Goal: Find specific page/section: Find specific page/section

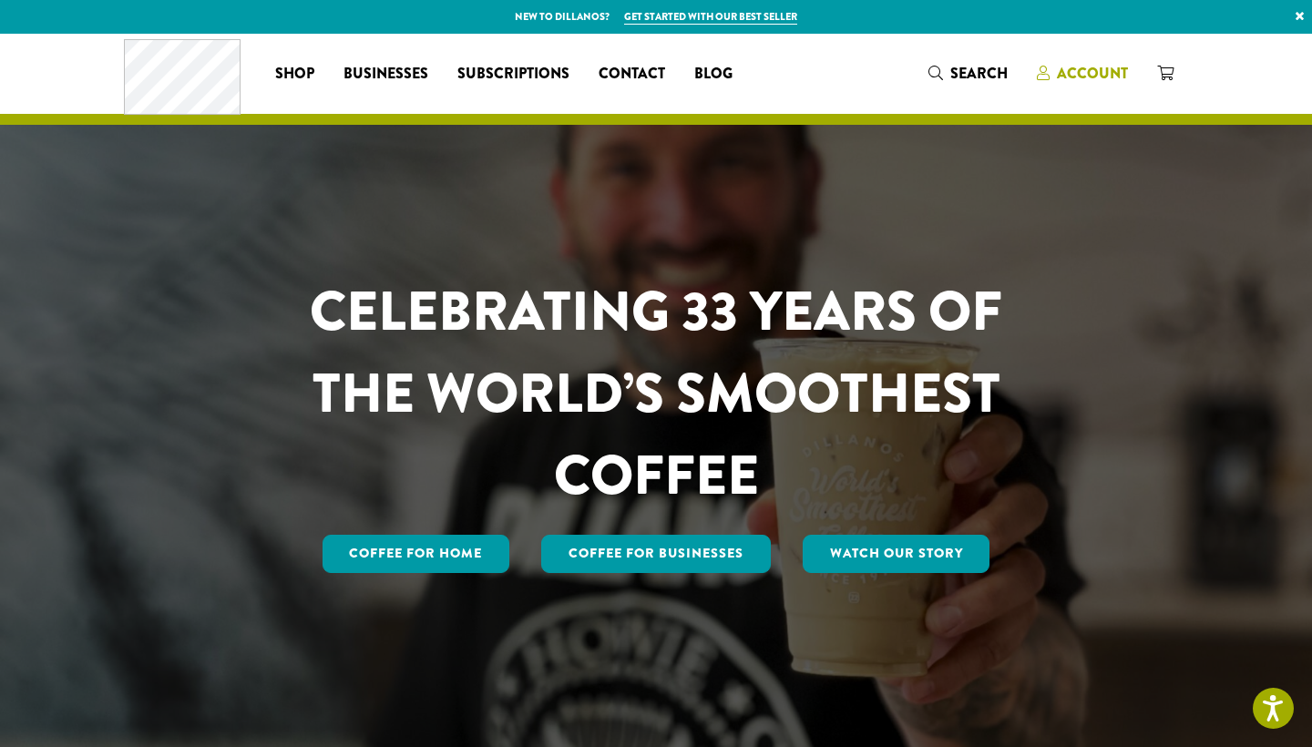
click at [1088, 71] on span "Account" at bounding box center [1092, 73] width 71 height 21
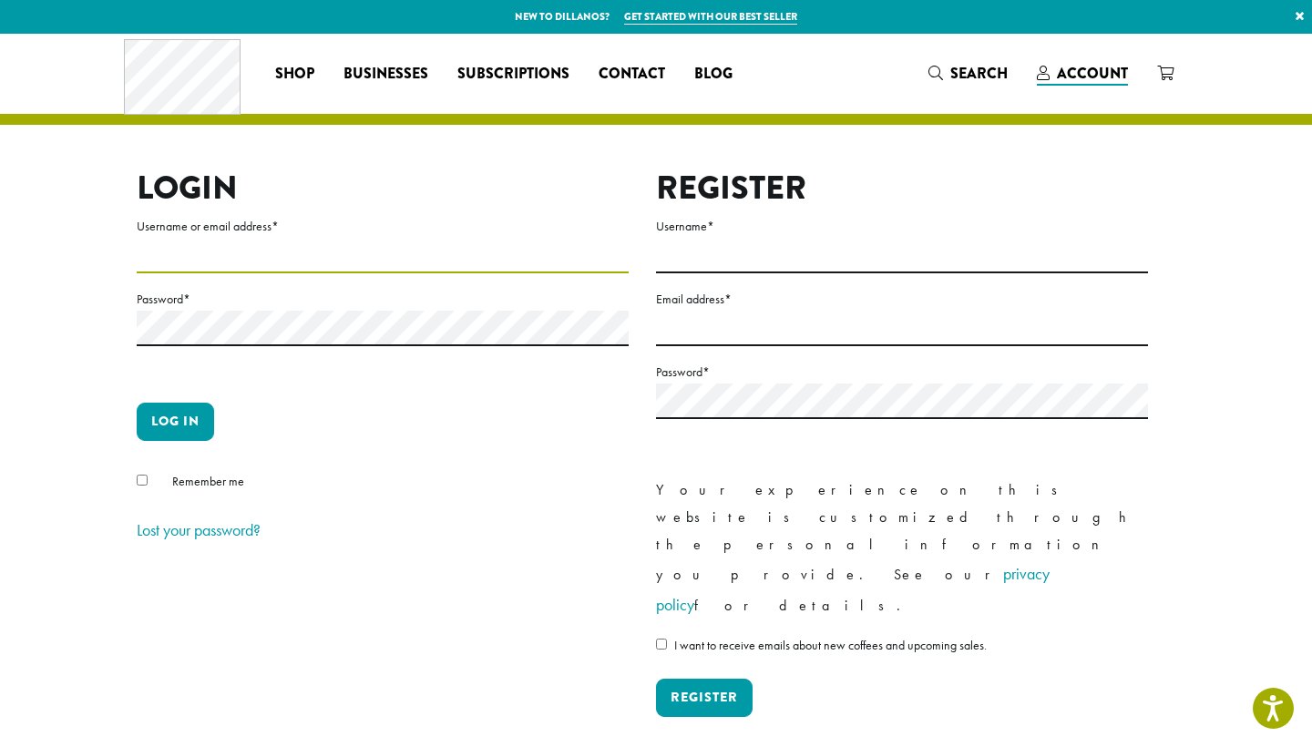
type input "**********"
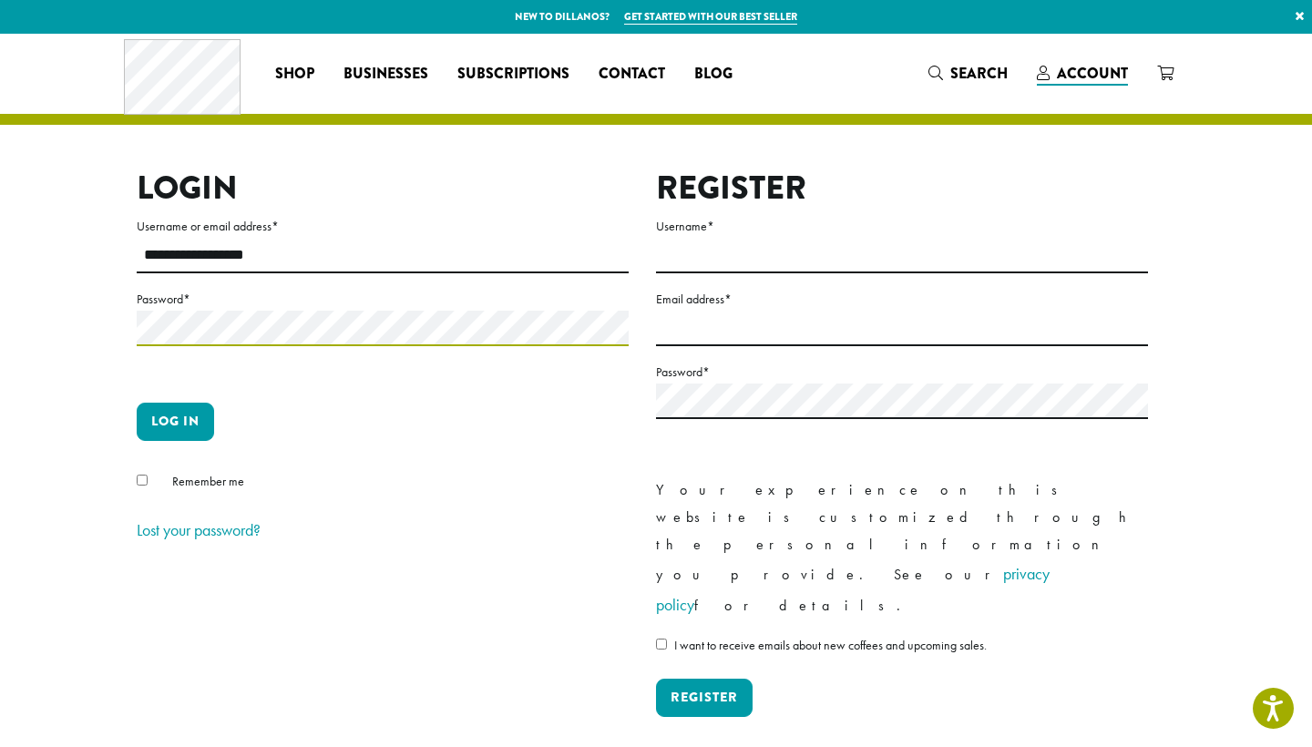
click at [175, 421] on button "Log in" at bounding box center [175, 422] width 77 height 38
click at [182, 422] on button "Log in" at bounding box center [175, 422] width 77 height 38
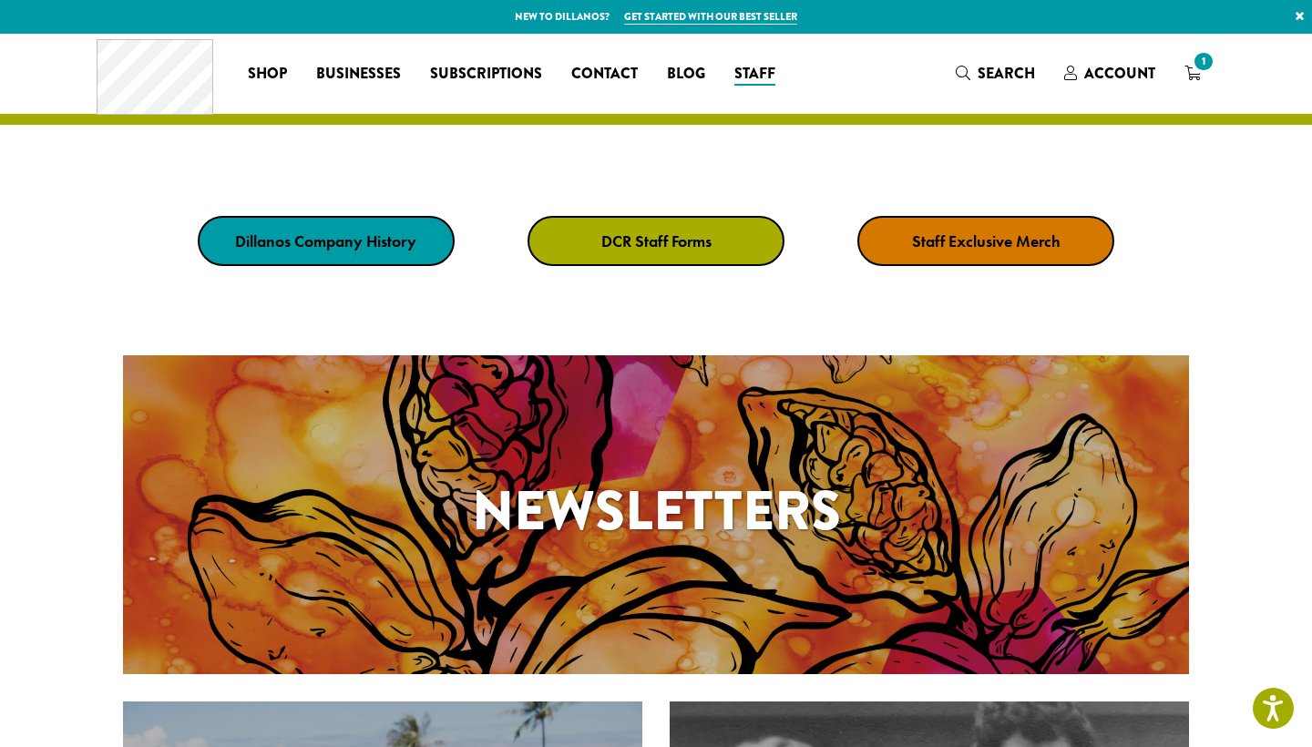
click at [636, 234] on strong "DCR Staff Forms" at bounding box center [656, 240] width 110 height 21
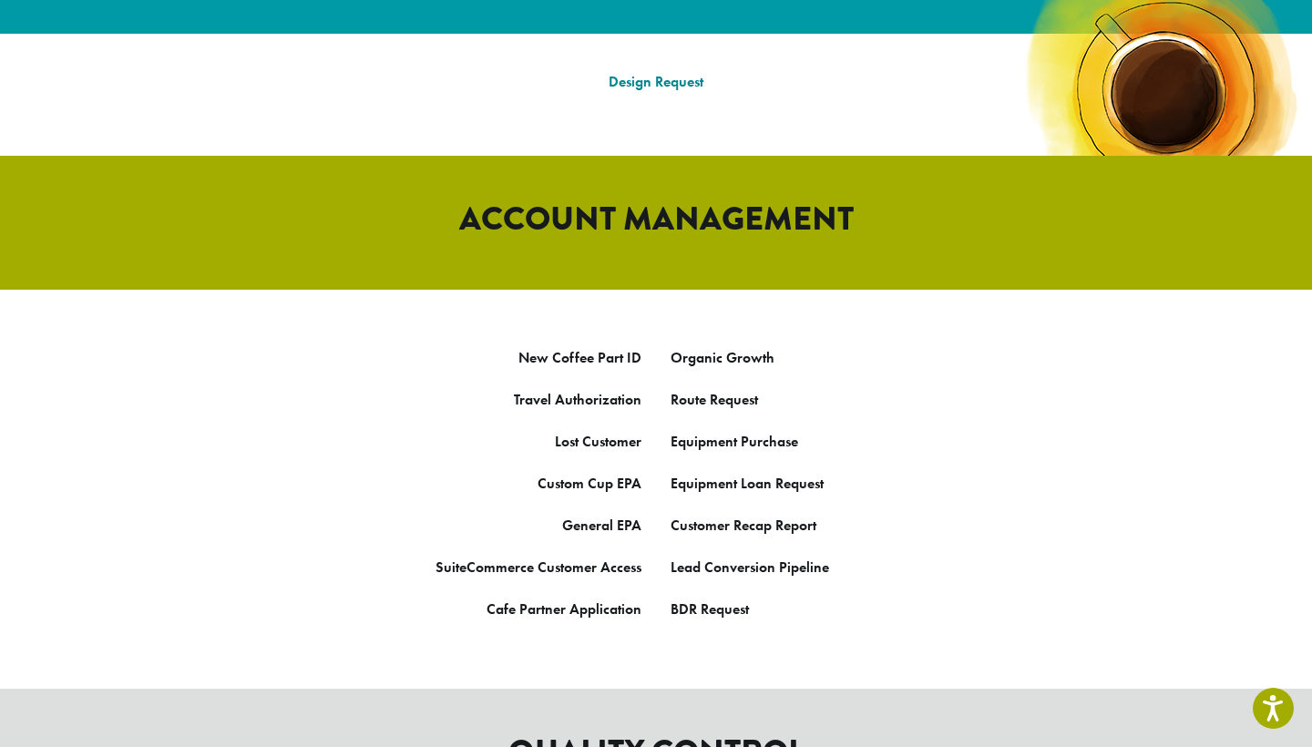
scroll to position [869, 0]
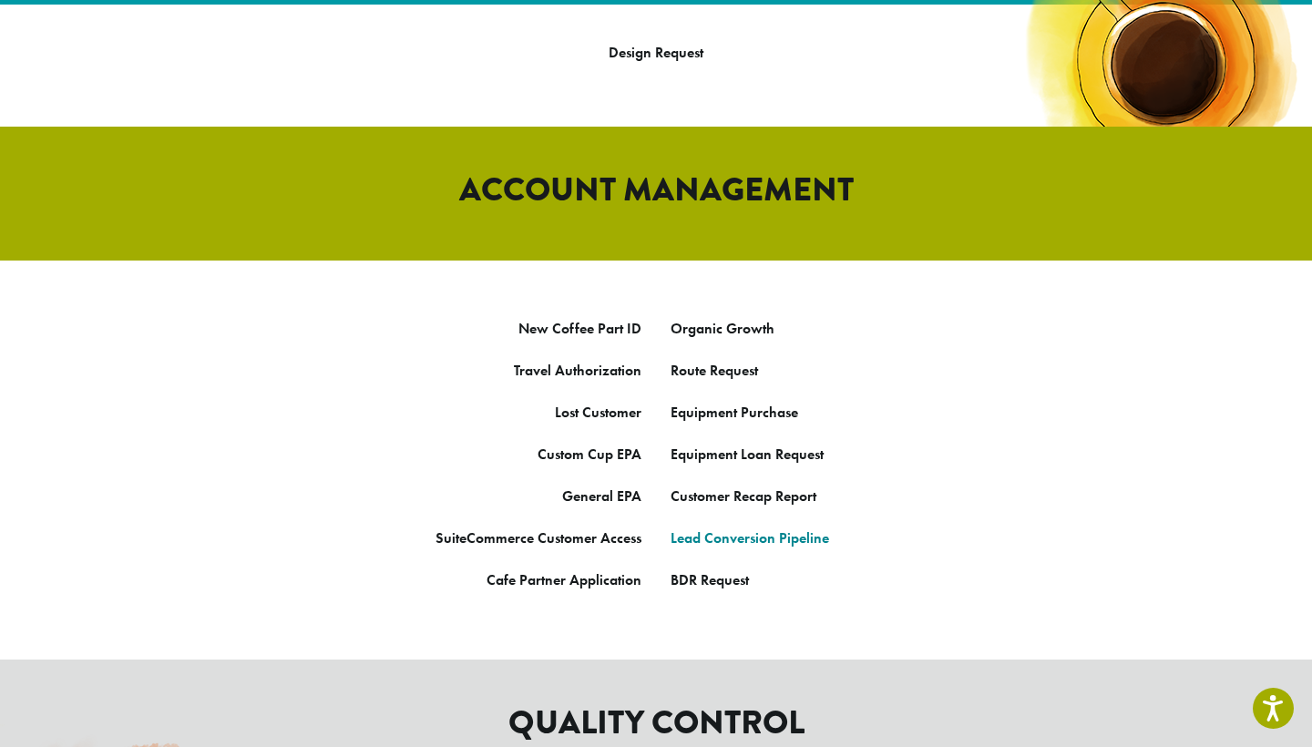
click at [743, 528] on link "Lead Conversion Pipeline" at bounding box center [749, 537] width 158 height 19
